Goal: Information Seeking & Learning: Learn about a topic

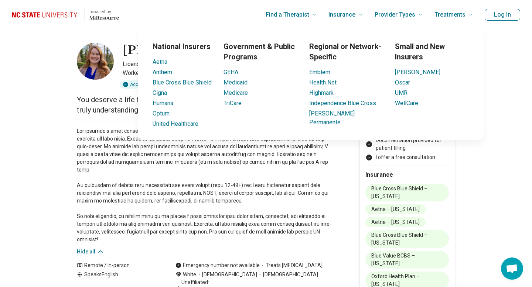
scroll to position [18, 0]
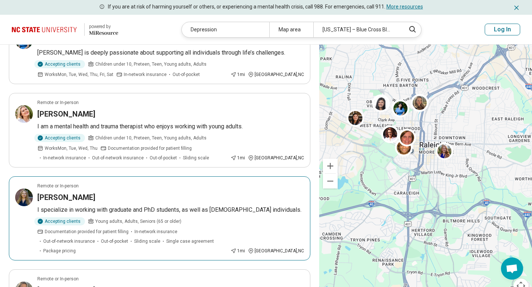
scroll to position [462, 0]
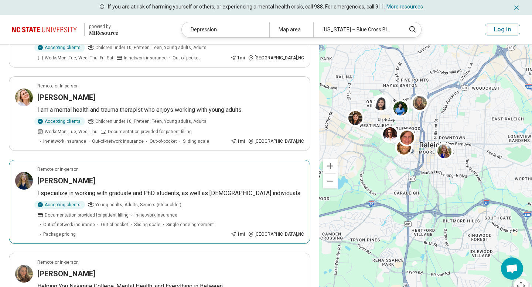
click at [79, 178] on h3 "[PERSON_NAME]" at bounding box center [66, 181] width 58 height 10
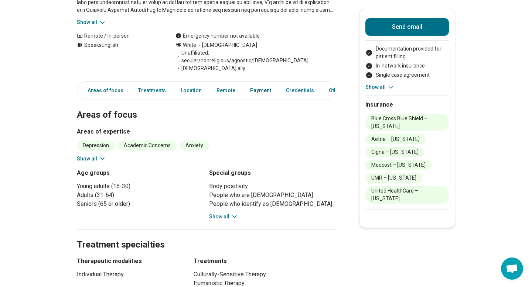
scroll to position [143, 0]
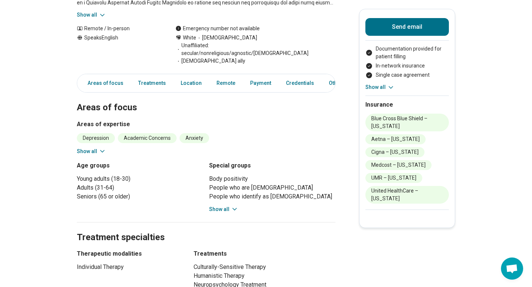
click at [229, 206] on button "Show all" at bounding box center [223, 210] width 29 height 8
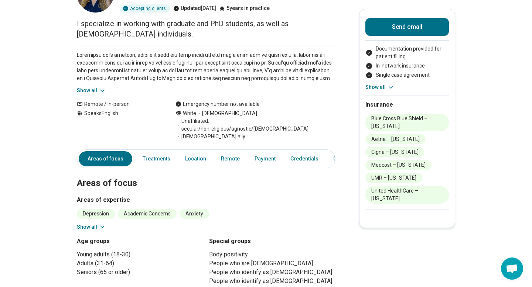
scroll to position [54, 0]
